Goal: Transaction & Acquisition: Purchase product/service

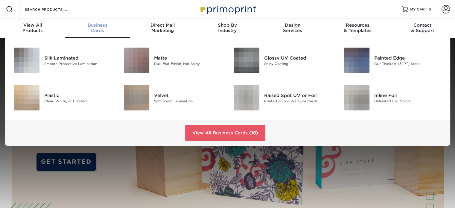
click at [103, 31] on div "Business Cards" at bounding box center [97, 27] width 65 height 11
click at [256, 99] on img at bounding box center [246, 97] width 25 height 25
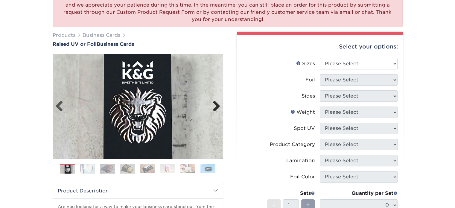
click at [218, 107] on link "Next" at bounding box center [214, 106] width 12 height 12
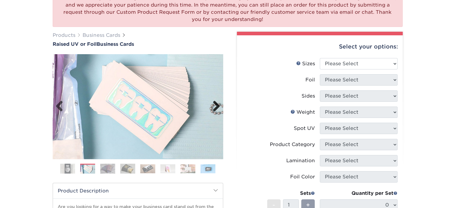
click at [218, 107] on link "Next" at bounding box center [214, 106] width 12 height 12
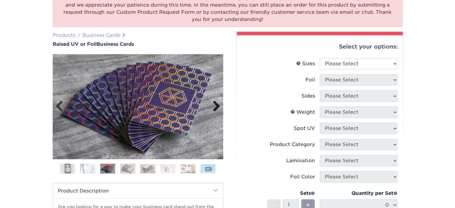
click at [218, 107] on link "Next" at bounding box center [214, 106] width 12 height 12
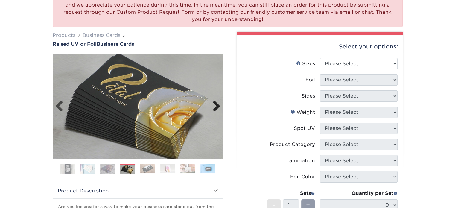
click at [218, 106] on link "Next" at bounding box center [214, 106] width 12 height 12
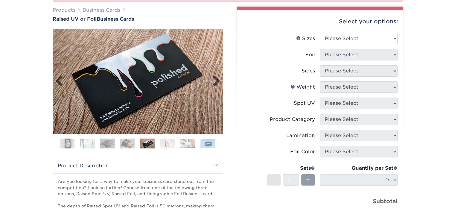
scroll to position [179, 0]
